Goal: Task Accomplishment & Management: Use online tool/utility

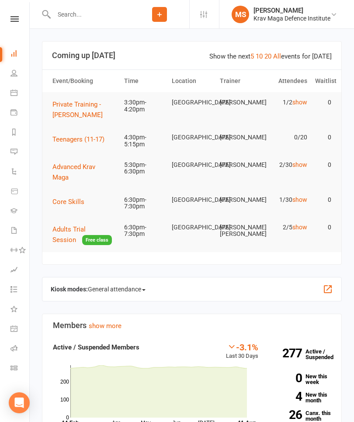
click at [15, 14] on nav "Clubworx Dashboard People Calendar Payments Reports Messages Automations Produc…" at bounding box center [15, 213] width 30 height 422
click at [22, 14] on nav "Clubworx Dashboard People Calendar Payments Reports Messages Automations Produc…" at bounding box center [15, 213] width 30 height 422
click at [16, 21] on icon at bounding box center [14, 19] width 8 height 6
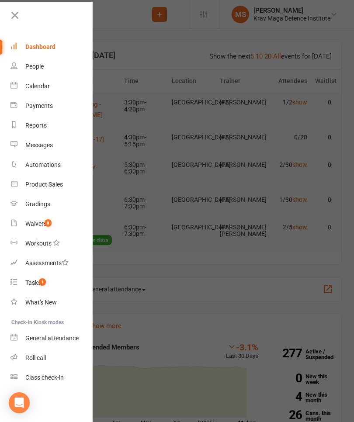
click at [54, 367] on link "Roll call" at bounding box center [51, 358] width 83 height 20
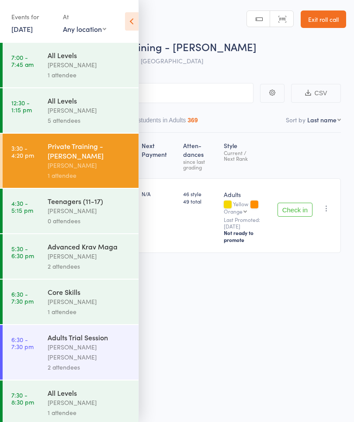
click at [131, 20] on icon at bounding box center [132, 21] width 14 height 18
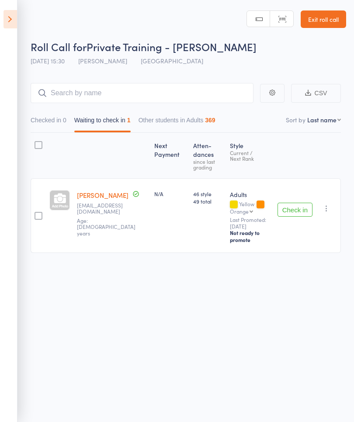
click at [13, 18] on icon at bounding box center [10, 19] width 14 height 18
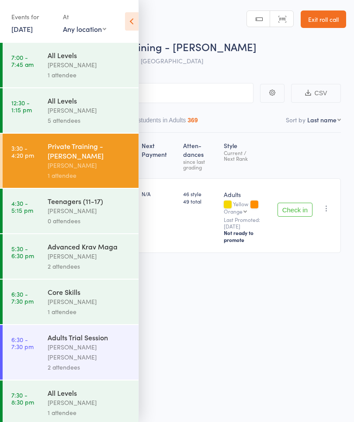
click at [80, 114] on div "[PERSON_NAME]" at bounding box center [89, 110] width 83 height 10
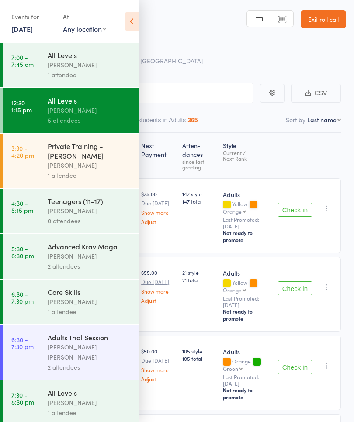
click at [131, 25] on icon at bounding box center [132, 21] width 14 height 18
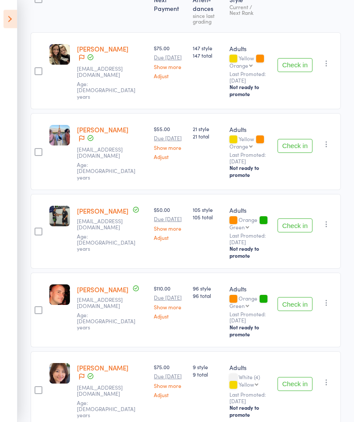
scroll to position [160, 0]
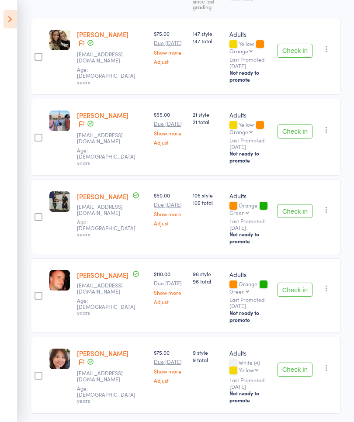
click at [300, 210] on button "Check in" at bounding box center [294, 211] width 35 height 14
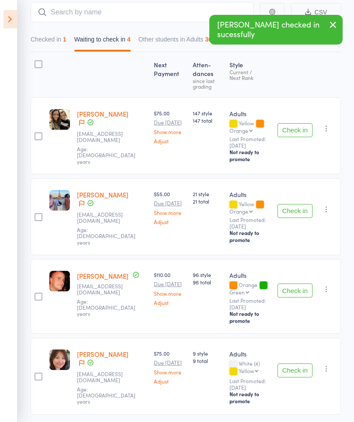
click at [298, 368] on button "Check in" at bounding box center [294, 370] width 35 height 14
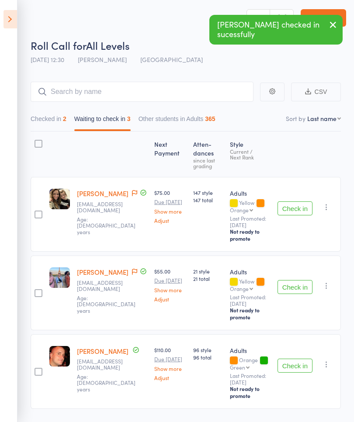
scroll to position [0, 0]
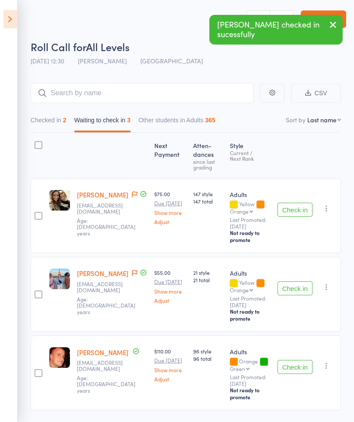
click at [302, 211] on button "Check in" at bounding box center [294, 210] width 35 height 14
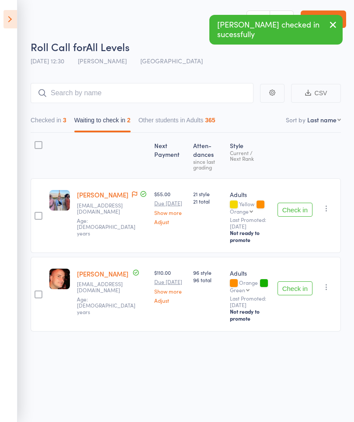
click at [297, 211] on button "Check in" at bounding box center [294, 210] width 35 height 14
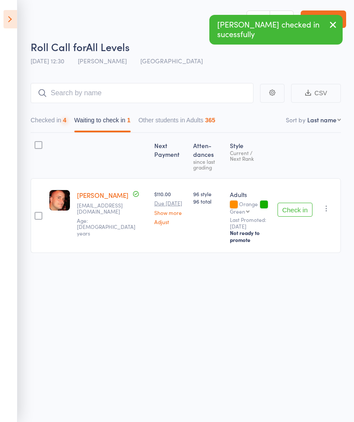
click at [297, 214] on button "Check in" at bounding box center [294, 210] width 35 height 14
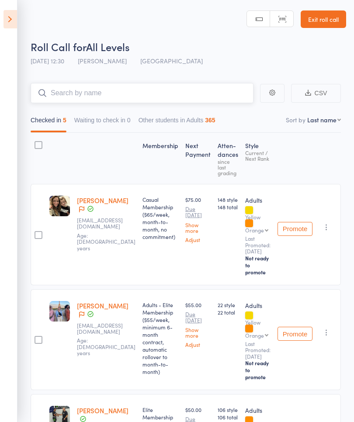
click at [210, 97] on input "search" at bounding box center [142, 93] width 223 height 20
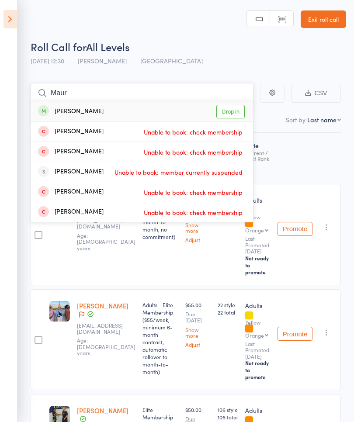
type input "Maur"
click at [230, 114] on link "Drop in" at bounding box center [230, 112] width 28 height 14
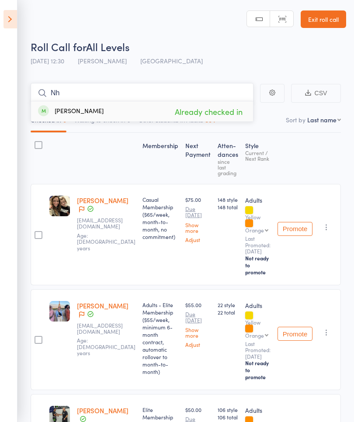
type input "N"
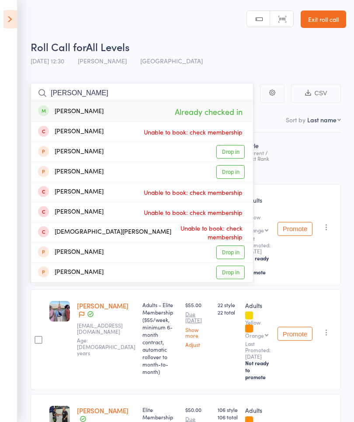
type input "Christopher"
